Goal: Information Seeking & Learning: Check status

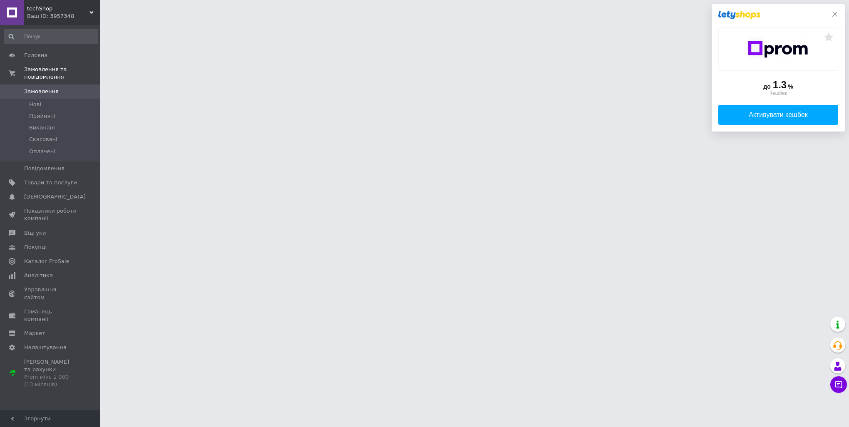
click at [838, 12] on icon at bounding box center [835, 14] width 7 height 7
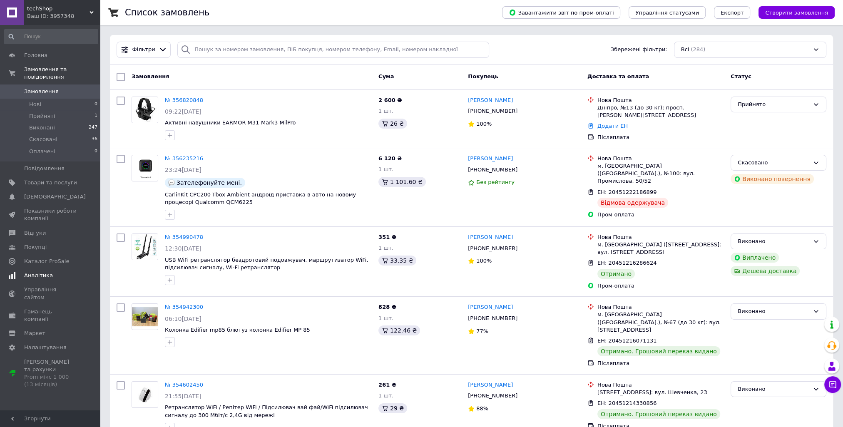
click at [35, 272] on span "Аналітика" at bounding box center [38, 275] width 29 height 7
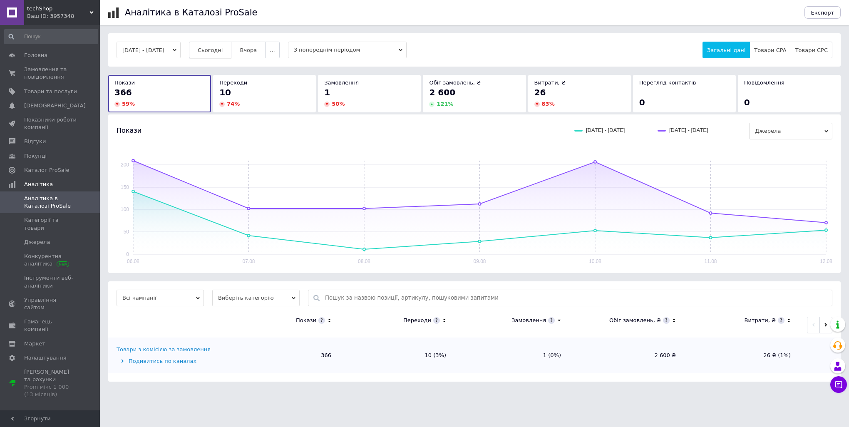
click at [223, 51] on span "Сьогодні" at bounding box center [210, 50] width 25 height 6
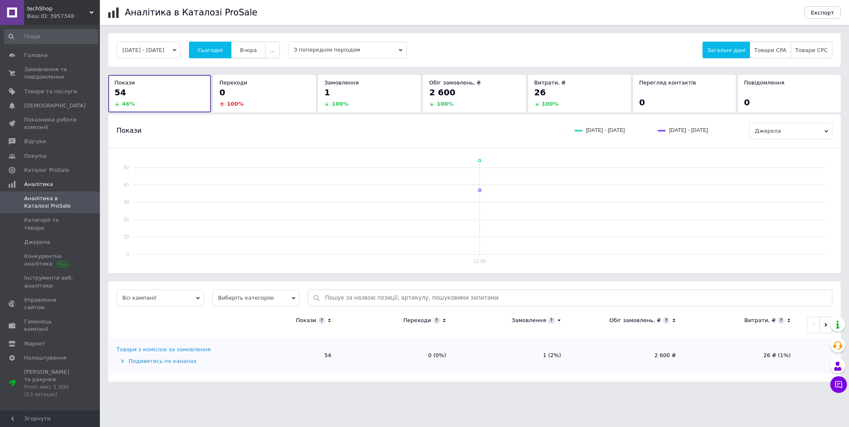
click at [257, 51] on span "Вчора" at bounding box center [248, 50] width 17 height 6
